Goal: Information Seeking & Learning: Learn about a topic

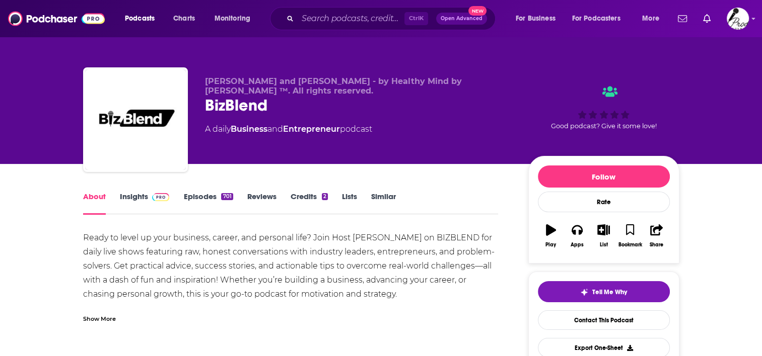
click at [141, 195] on link "Insights" at bounding box center [145, 203] width 50 height 23
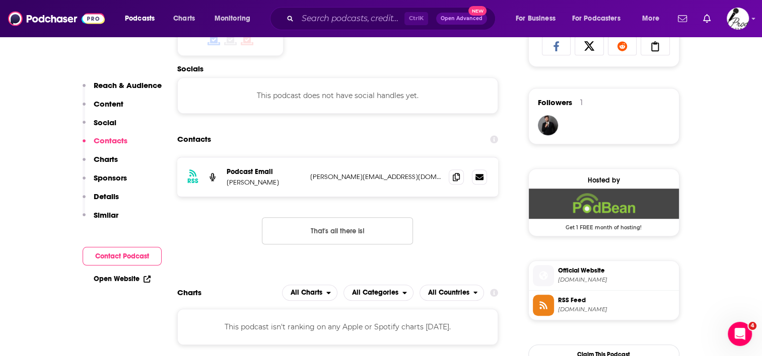
scroll to position [705, 0]
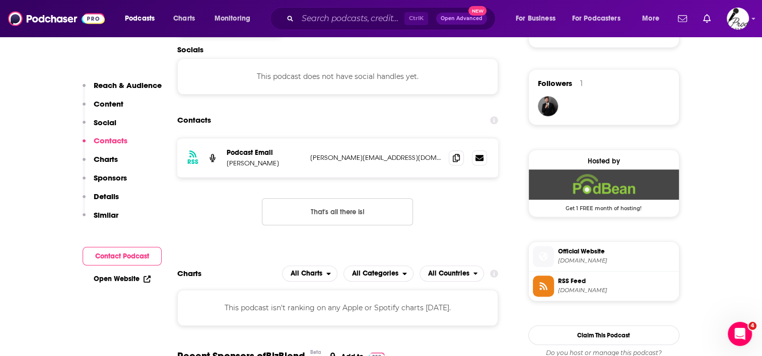
click at [615, 262] on span "[DOMAIN_NAME]" at bounding box center [616, 261] width 117 height 8
click at [134, 280] on link "Open Website" at bounding box center [122, 279] width 57 height 9
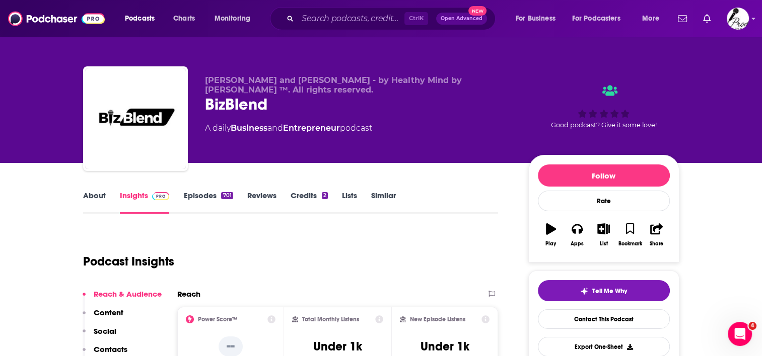
scroll to position [0, 0]
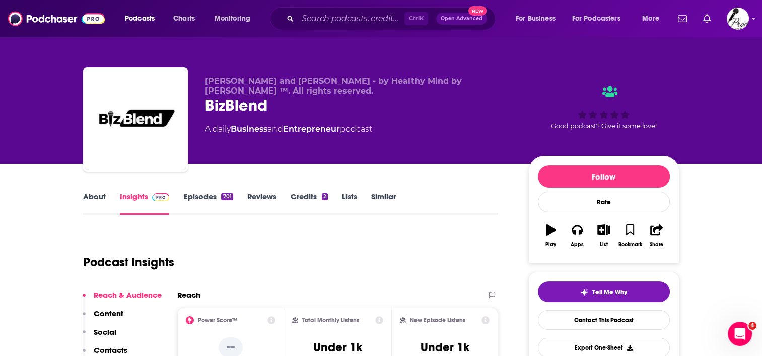
click at [302, 201] on link "Credits 2" at bounding box center [309, 203] width 37 height 23
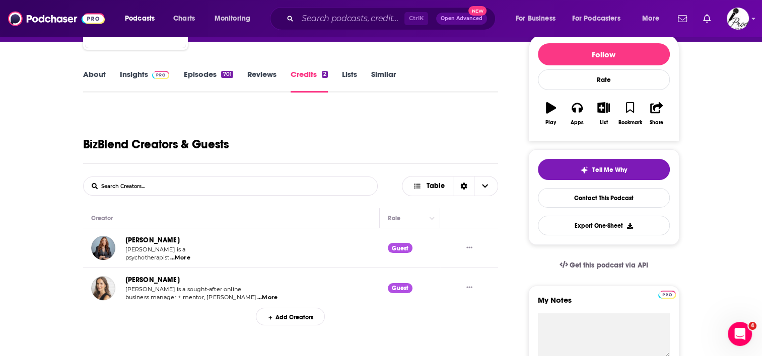
scroll to position [151, 0]
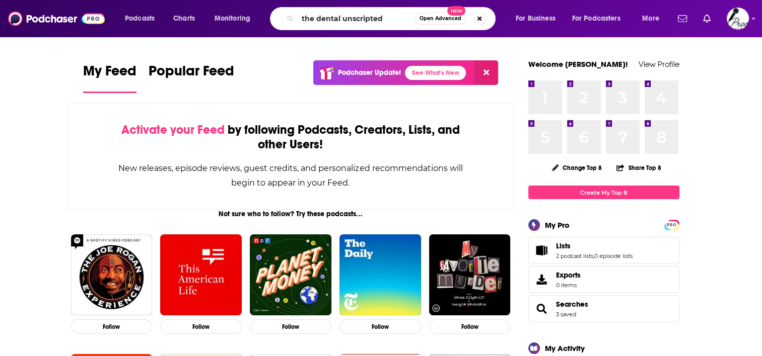
type input "the dental unscripted"
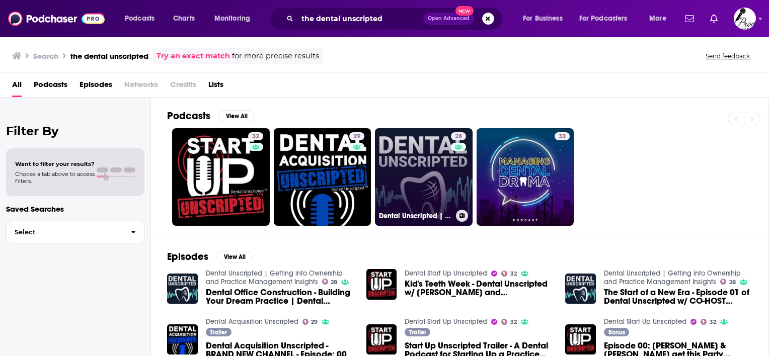
click at [442, 168] on link "28 Dental Unscripted | Getting into Ownership and Practice Management Insights" at bounding box center [424, 177] width 98 height 98
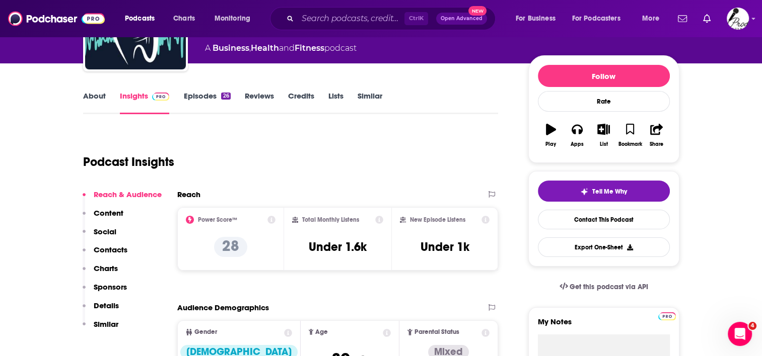
scroll to position [101, 0]
click at [202, 99] on link "Episodes 26" at bounding box center [206, 102] width 47 height 23
